Goal: Information Seeking & Learning: Learn about a topic

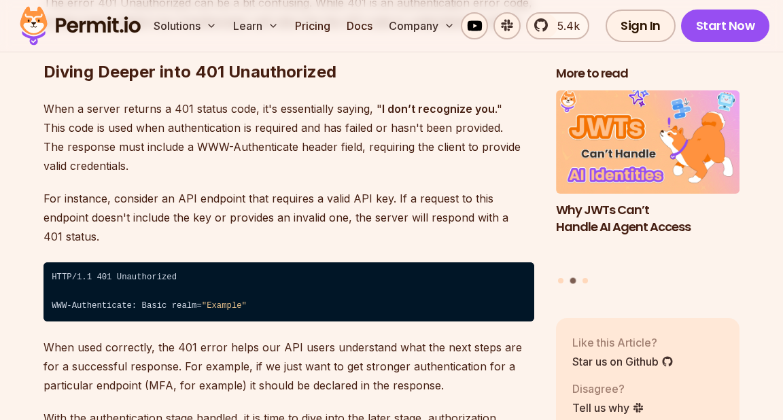
scroll to position [2104, 0]
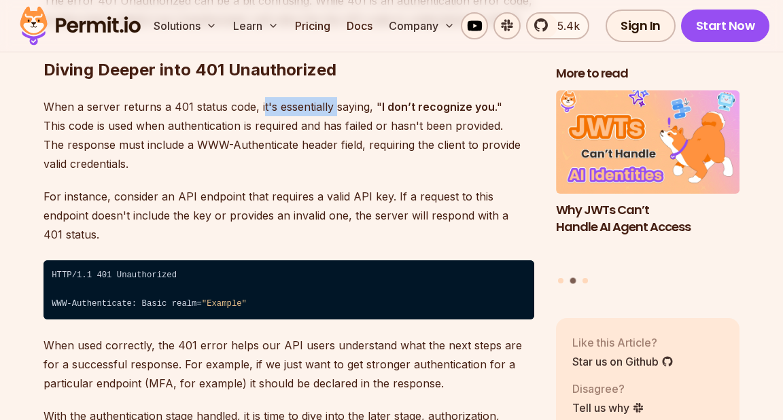
drag, startPoint x: 260, startPoint y: 105, endPoint x: 335, endPoint y: 105, distance: 74.8
click at [333, 105] on p "When a server returns a 401 status code, it's essentially saying, " I don’t rec…" at bounding box center [289, 135] width 491 height 76
click at [335, 105] on p "When a server returns a 401 status code, it's essentially saying, " I don’t rec…" at bounding box center [289, 135] width 491 height 76
drag, startPoint x: 392, startPoint y: 101, endPoint x: 429, endPoint y: 107, distance: 37.8
click at [428, 107] on strong "I don’t recognize you" at bounding box center [438, 107] width 113 height 14
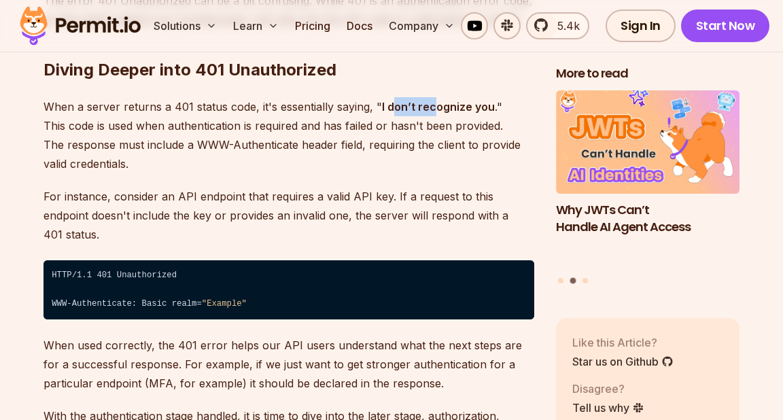
click at [429, 107] on strong "I don’t recognize you" at bounding box center [438, 107] width 113 height 14
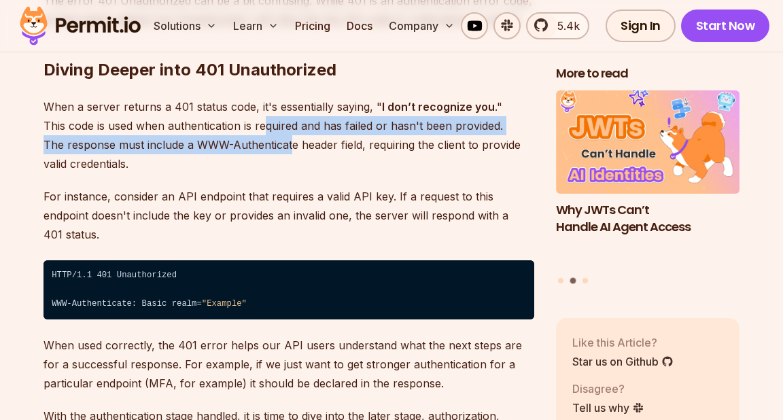
drag, startPoint x: 267, startPoint y: 118, endPoint x: 292, endPoint y: 152, distance: 42.2
click at [292, 152] on p "When a server returns a 401 status code, it's essentially saying, " I don’t rec…" at bounding box center [289, 135] width 491 height 76
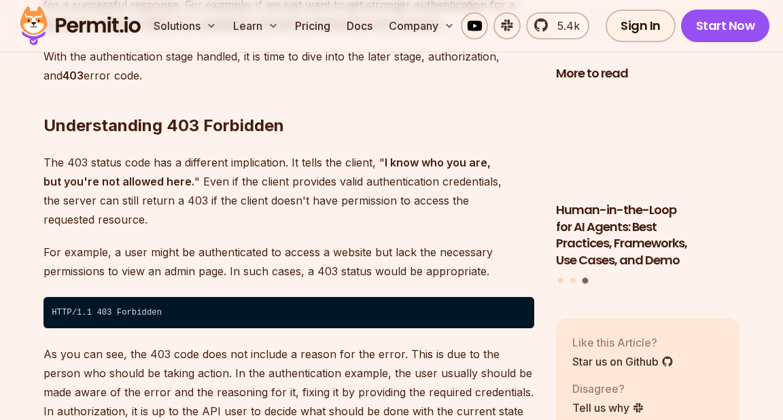
scroll to position [2465, 0]
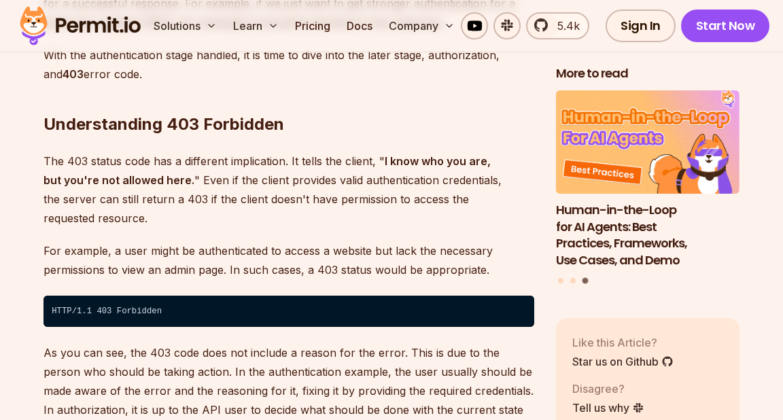
click at [246, 189] on p "The 403 status code has a different implication. It tells the client, " I know …" at bounding box center [289, 190] width 491 height 76
